Goal: Task Accomplishment & Management: Use online tool/utility

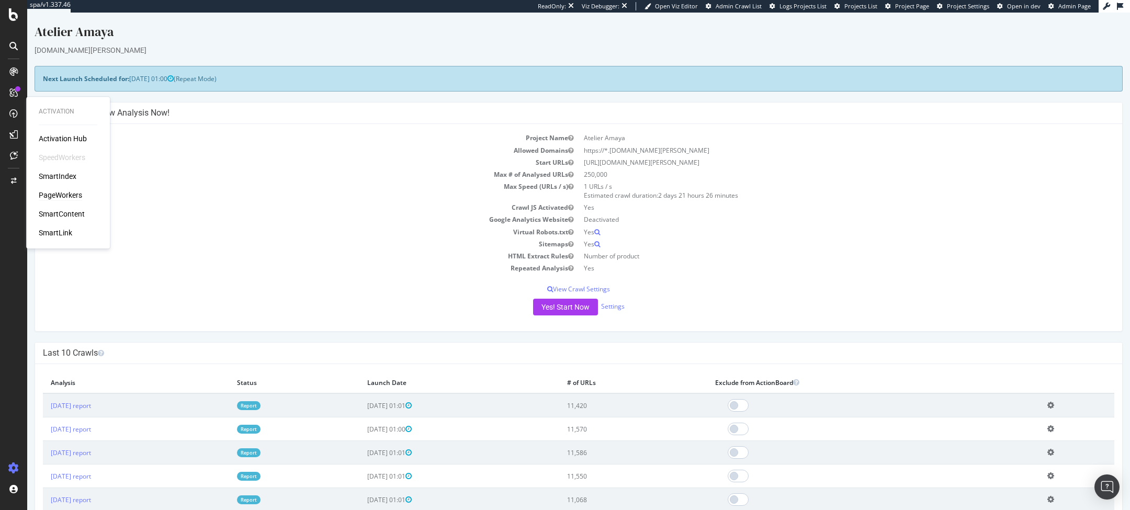
click at [62, 194] on div "PageWorkers" at bounding box center [60, 195] width 43 height 10
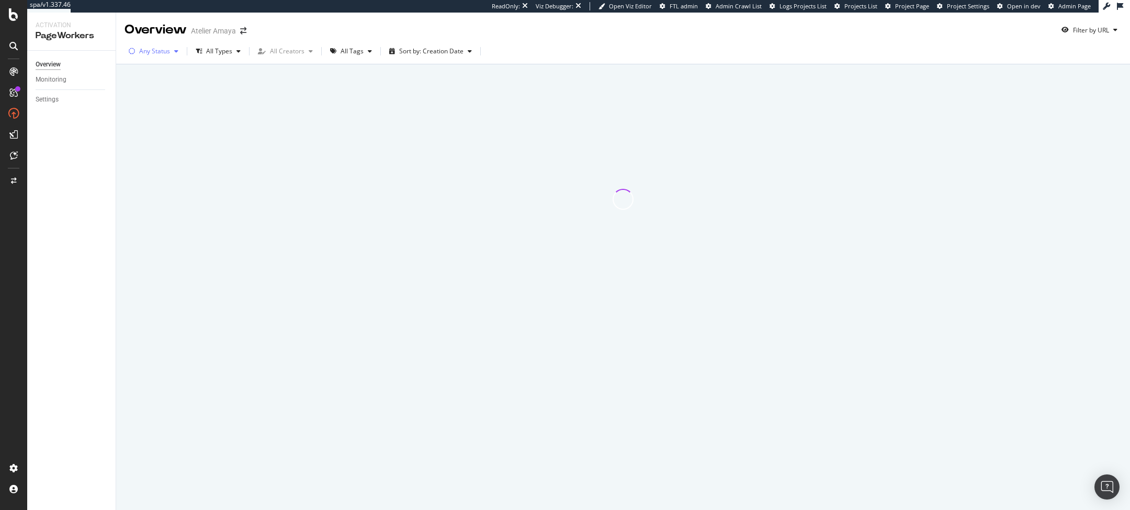
click at [147, 50] on div "Any Status" at bounding box center [154, 51] width 31 height 6
click at [267, 91] on div at bounding box center [623, 199] width 984 height 255
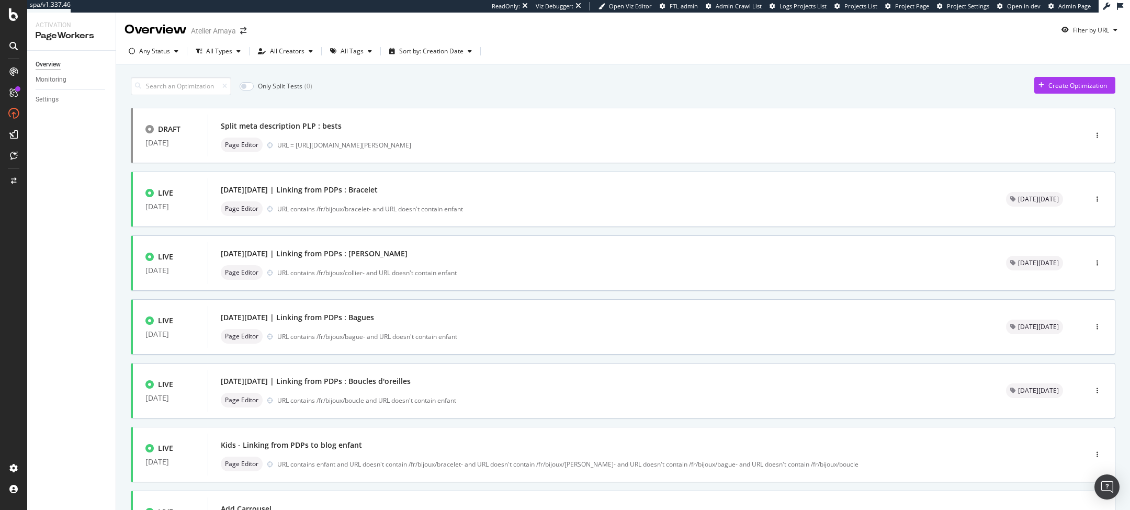
click at [155, 52] on div "Any Status" at bounding box center [154, 51] width 31 height 6
click at [538, 89] on div "Only Split Tests ( 0 ) Create Optimization" at bounding box center [623, 86] width 984 height 18
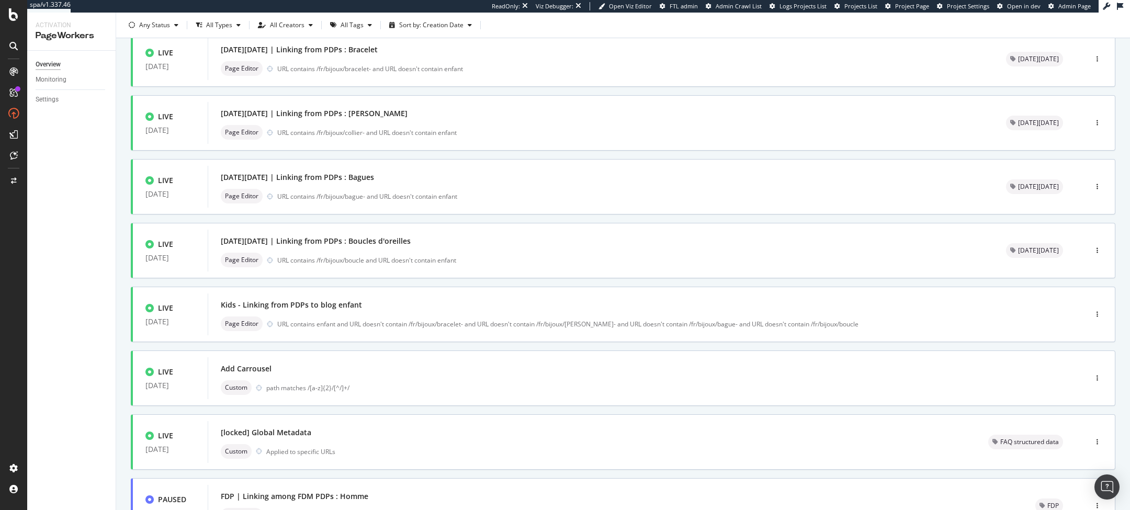
scroll to position [295, 0]
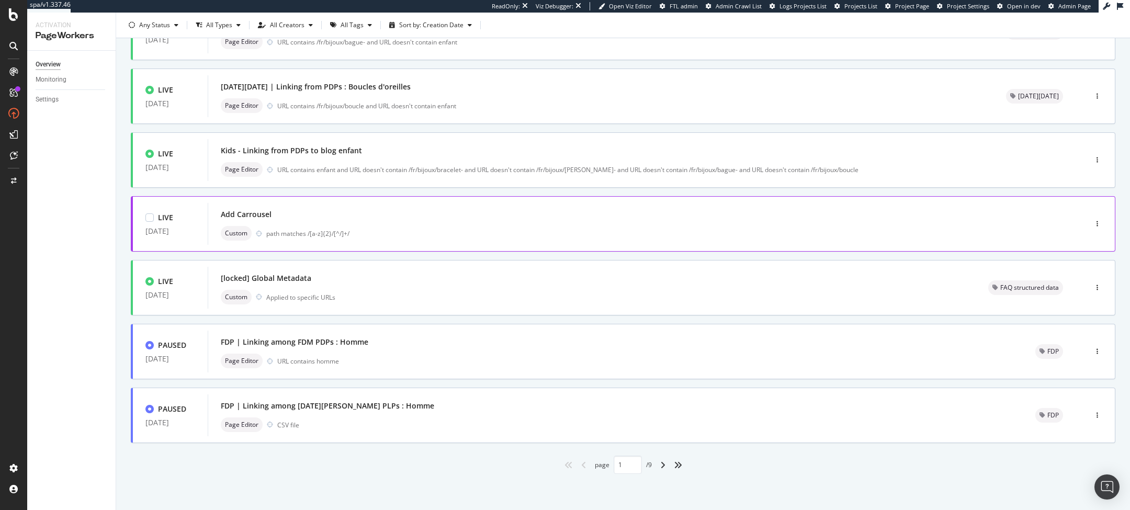
click at [459, 231] on div "path matches /[a-z]{2}/[^/]+/" at bounding box center [654, 233] width 776 height 9
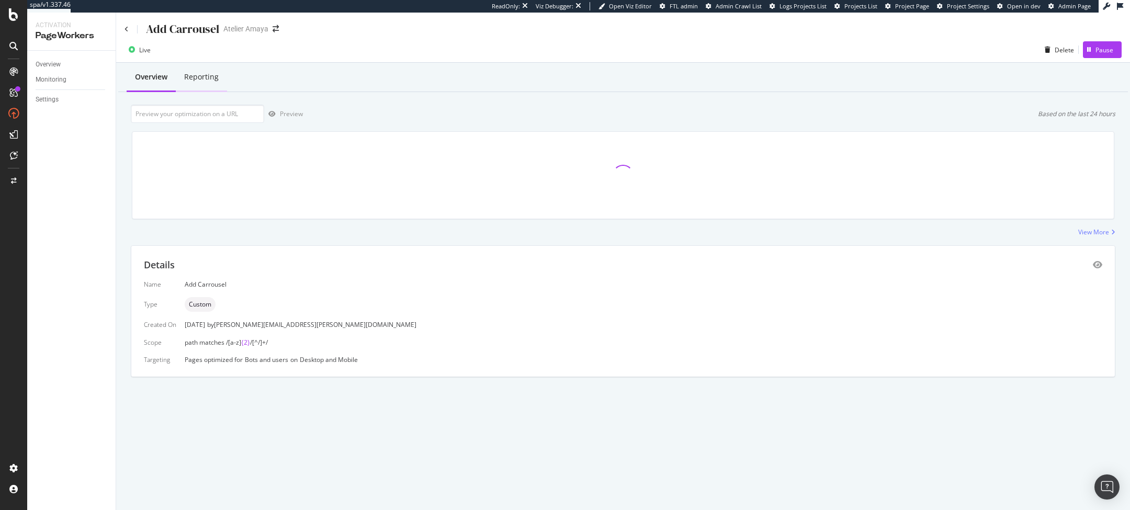
click at [211, 80] on div "Reporting" at bounding box center [201, 77] width 35 height 10
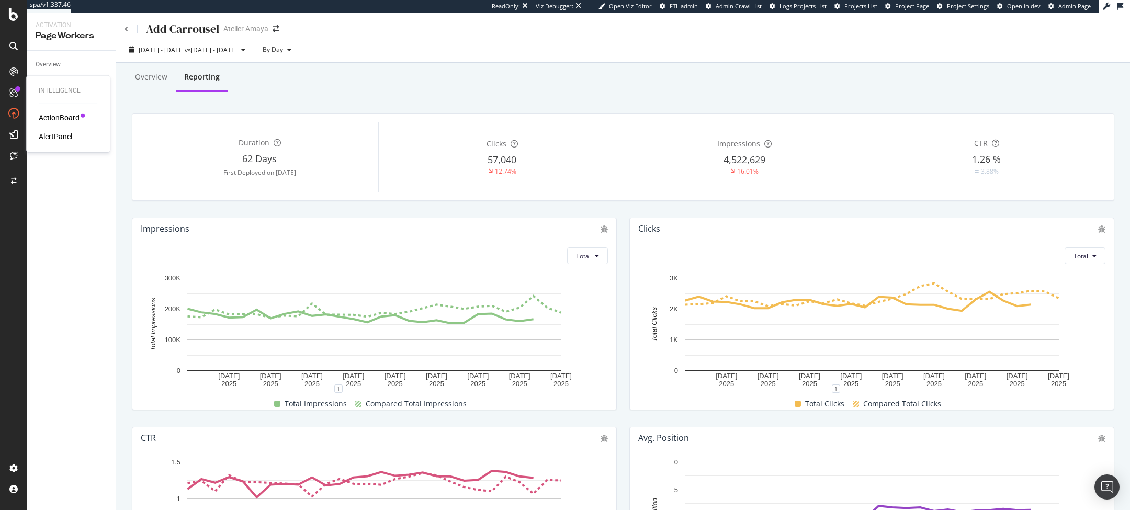
click at [46, 111] on div "Intelligence ActionBoard AlertPanel" at bounding box center [67, 114] width 75 height 72
